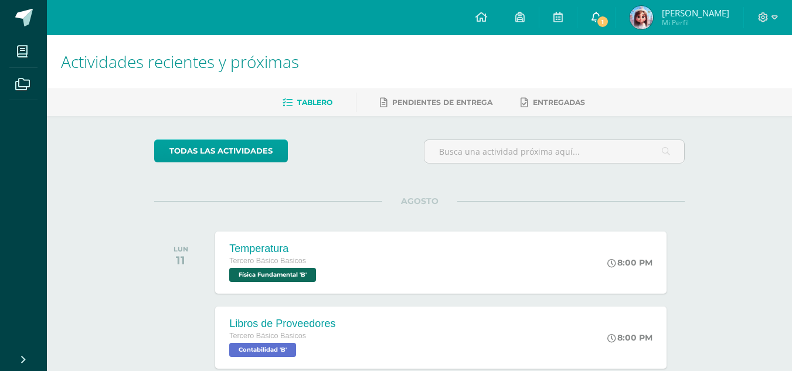
click at [609, 21] on span "1" at bounding box center [602, 21] width 13 height 13
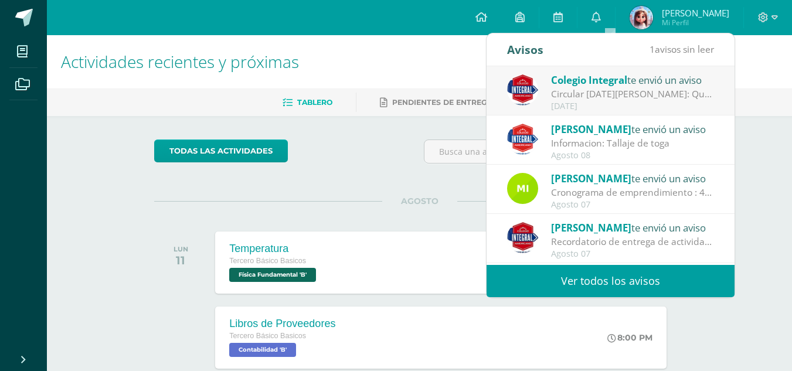
click at [590, 282] on link "Ver todos los avisos" at bounding box center [611, 281] width 248 height 32
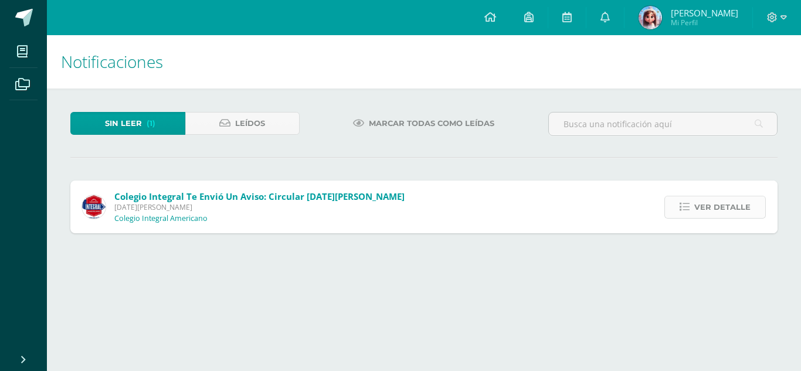
click at [693, 213] on link "Ver detalle" at bounding box center [714, 207] width 101 height 23
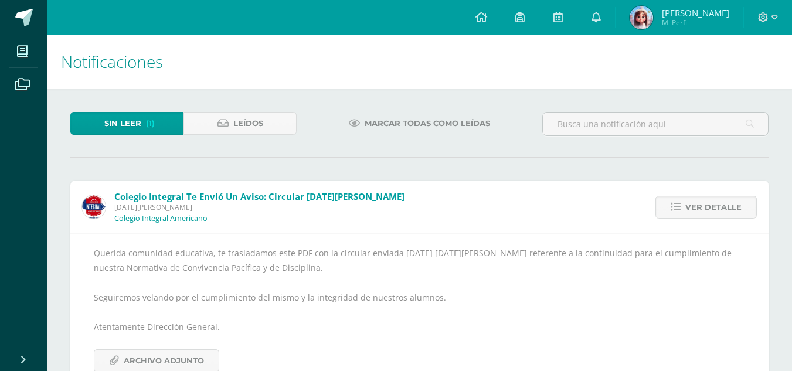
scroll to position [36, 0]
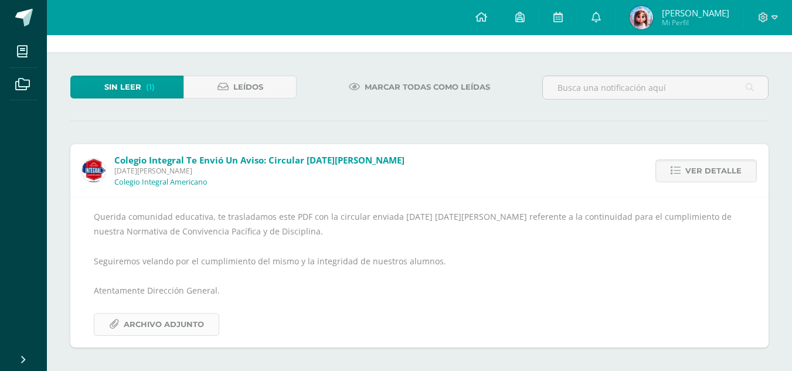
click at [174, 331] on span "Archivo Adjunto" at bounding box center [164, 325] width 80 height 22
